Goal: Task Accomplishment & Management: Manage account settings

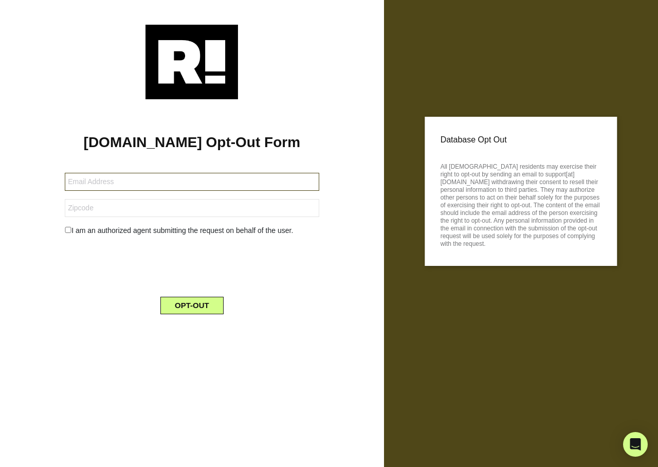
type input "[EMAIL_ADDRESS][DOMAIN_NAME]"
type input "56347"
type input "[EMAIL_ADDRESS][DOMAIN_NAME]"
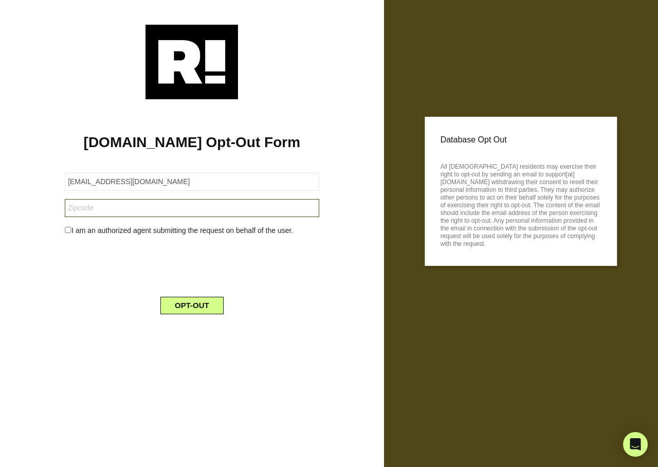
type input "56347"
